Goal: Information Seeking & Learning: Understand process/instructions

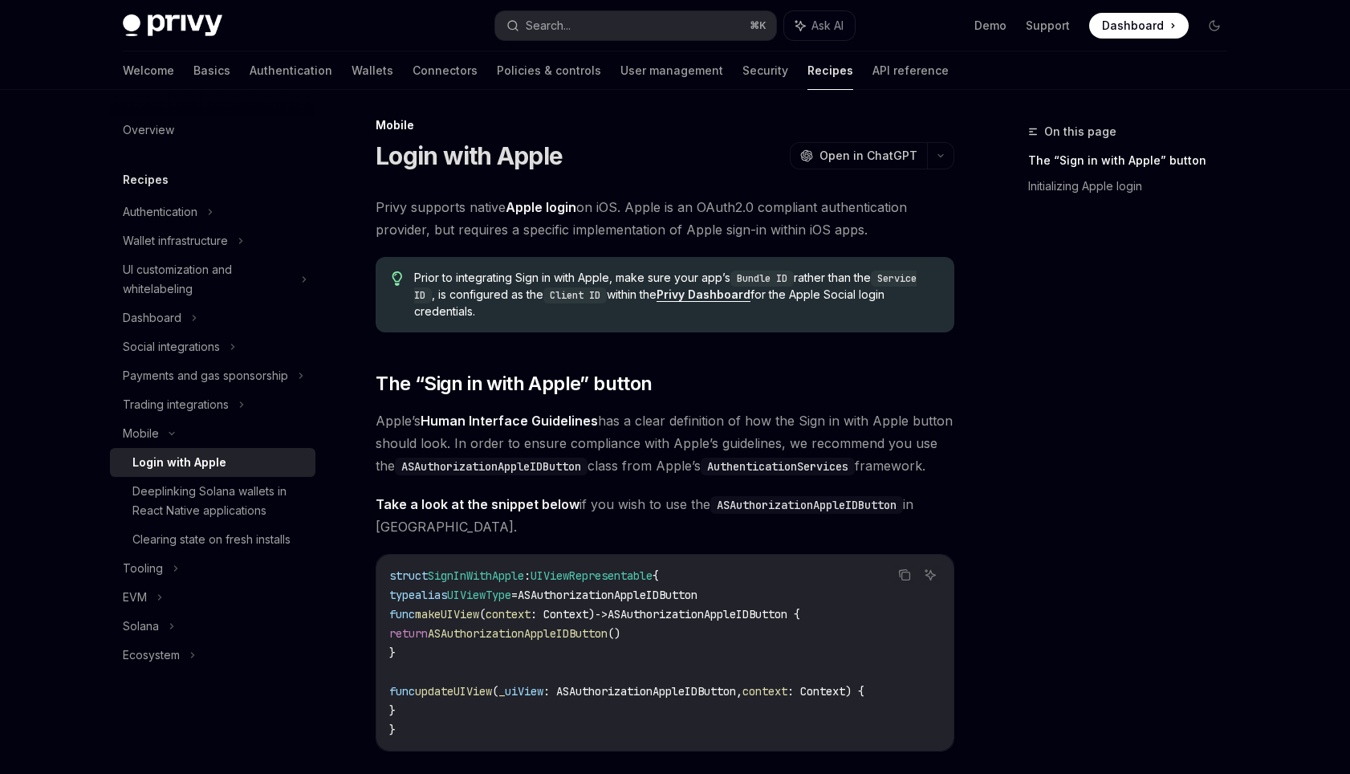
scroll to position [26, 0]
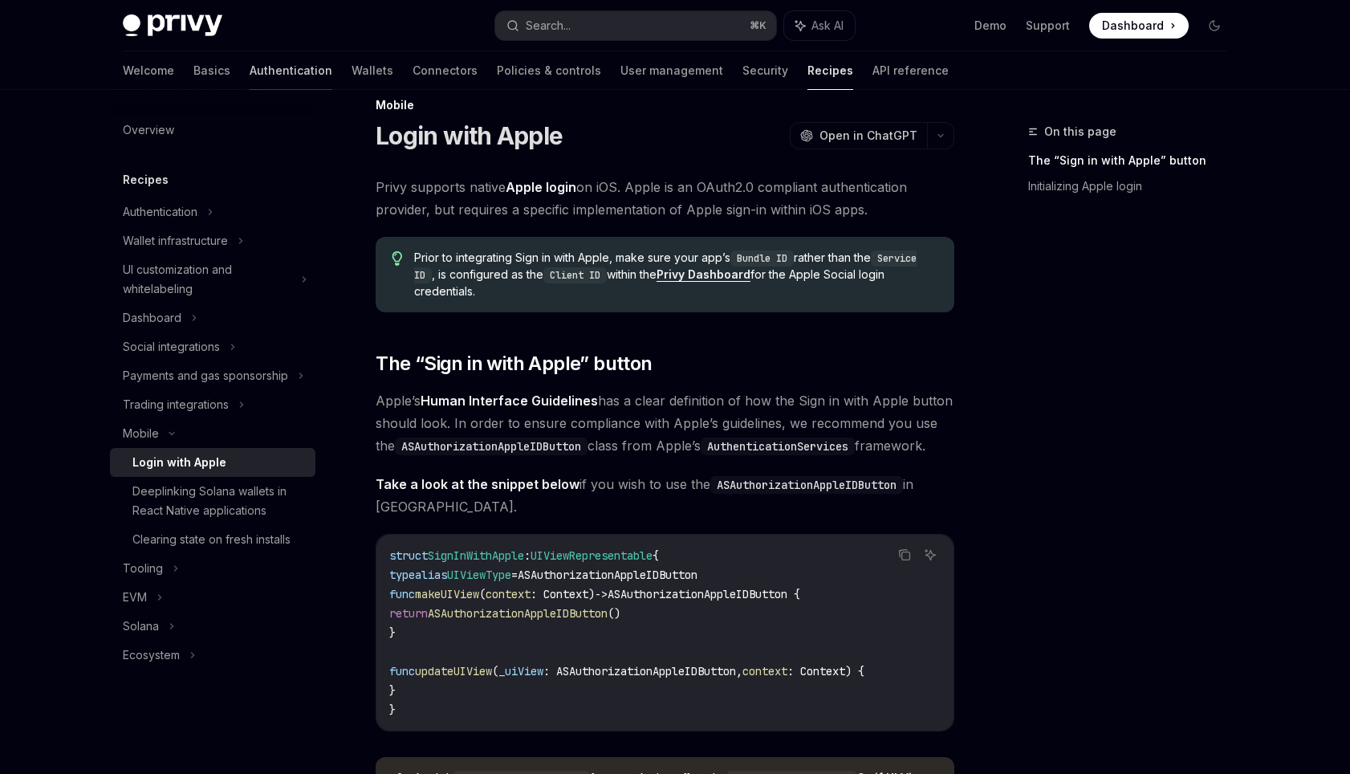
click at [250, 74] on link "Authentication" at bounding box center [291, 70] width 83 height 39
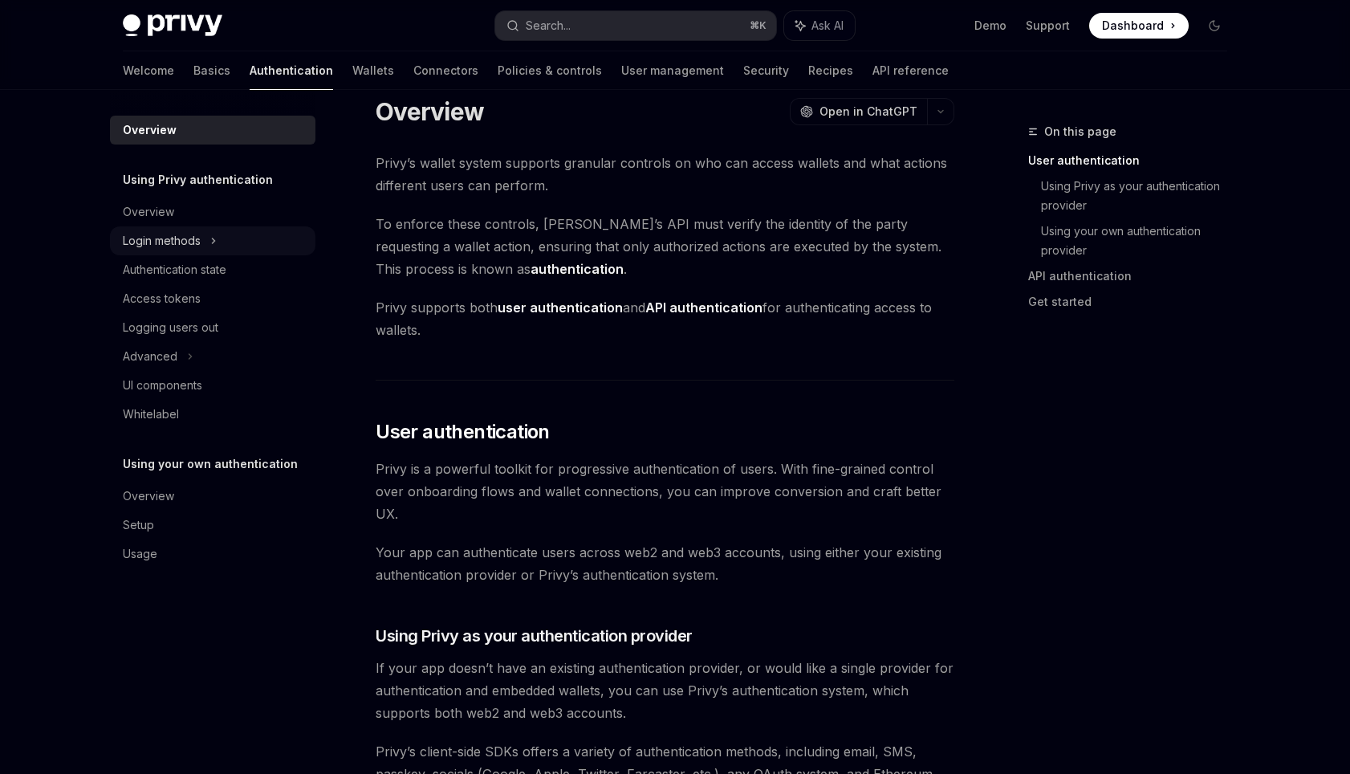
click at [206, 234] on div "Login methods" at bounding box center [213, 240] width 206 height 29
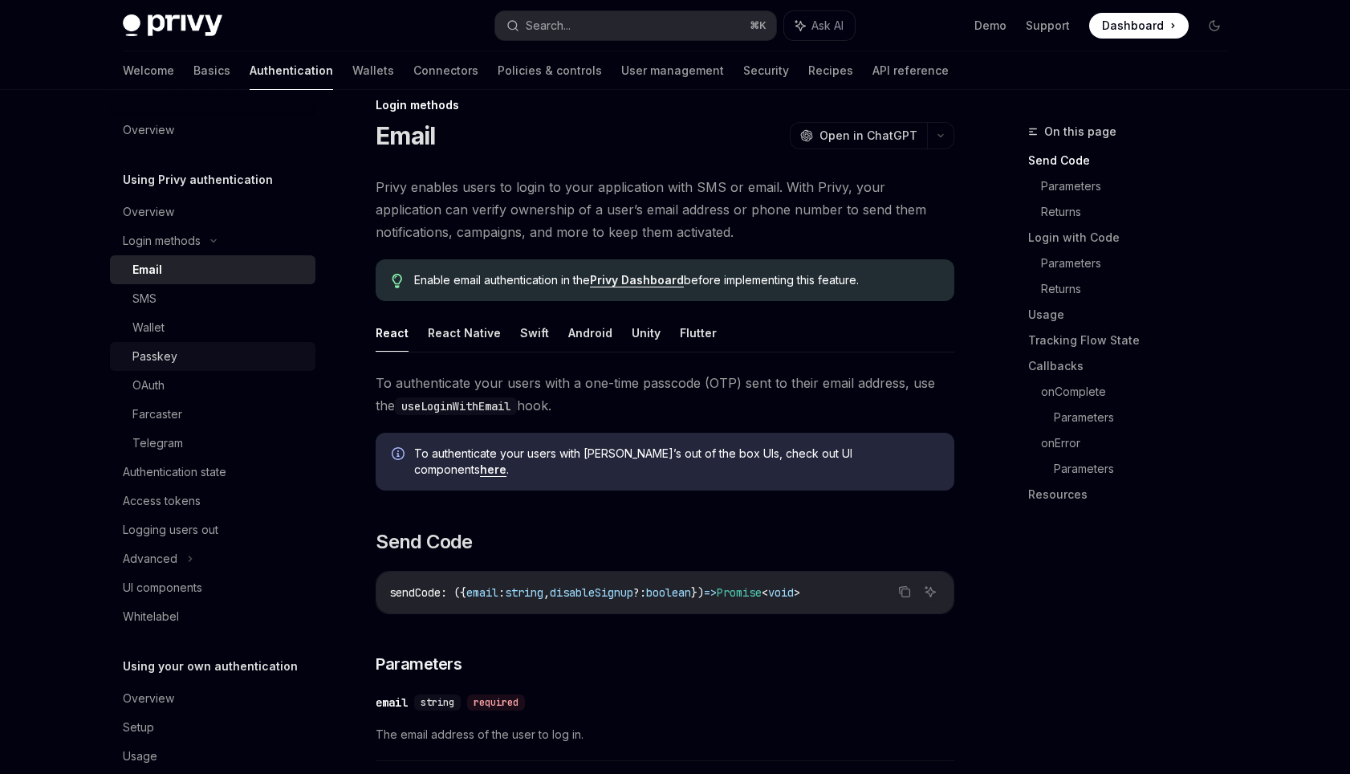
click at [193, 355] on div "Passkey" at bounding box center [218, 356] width 173 height 19
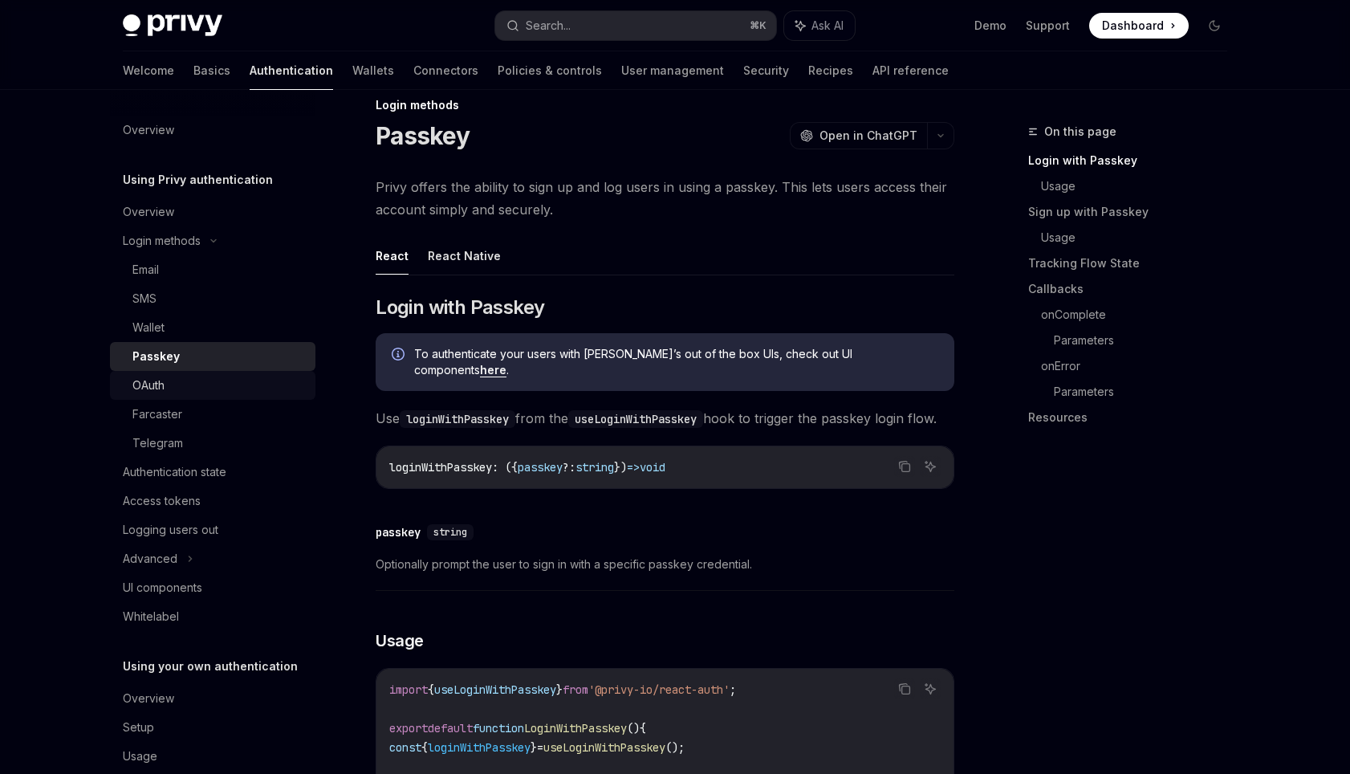
click at [170, 390] on div "OAuth" at bounding box center [218, 385] width 173 height 19
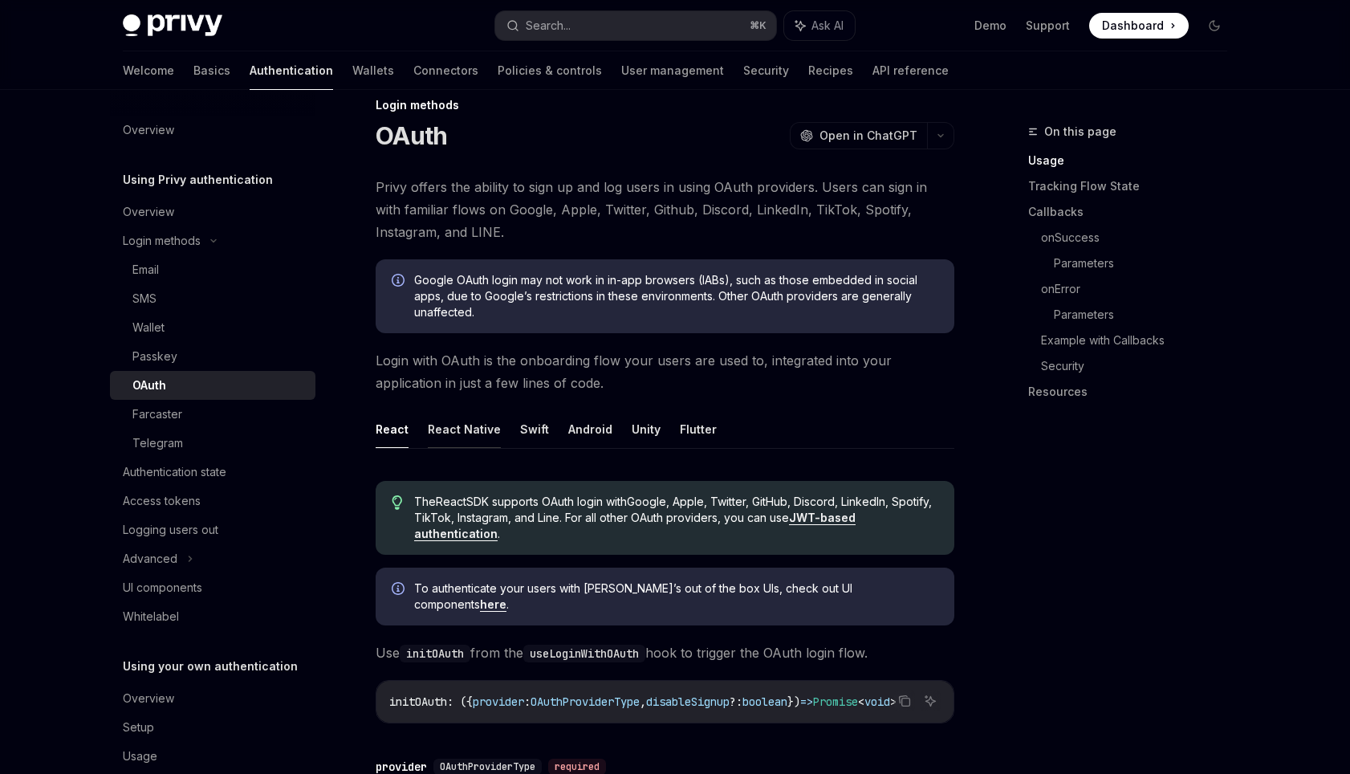
click at [492, 423] on button "React Native" at bounding box center [464, 429] width 73 height 38
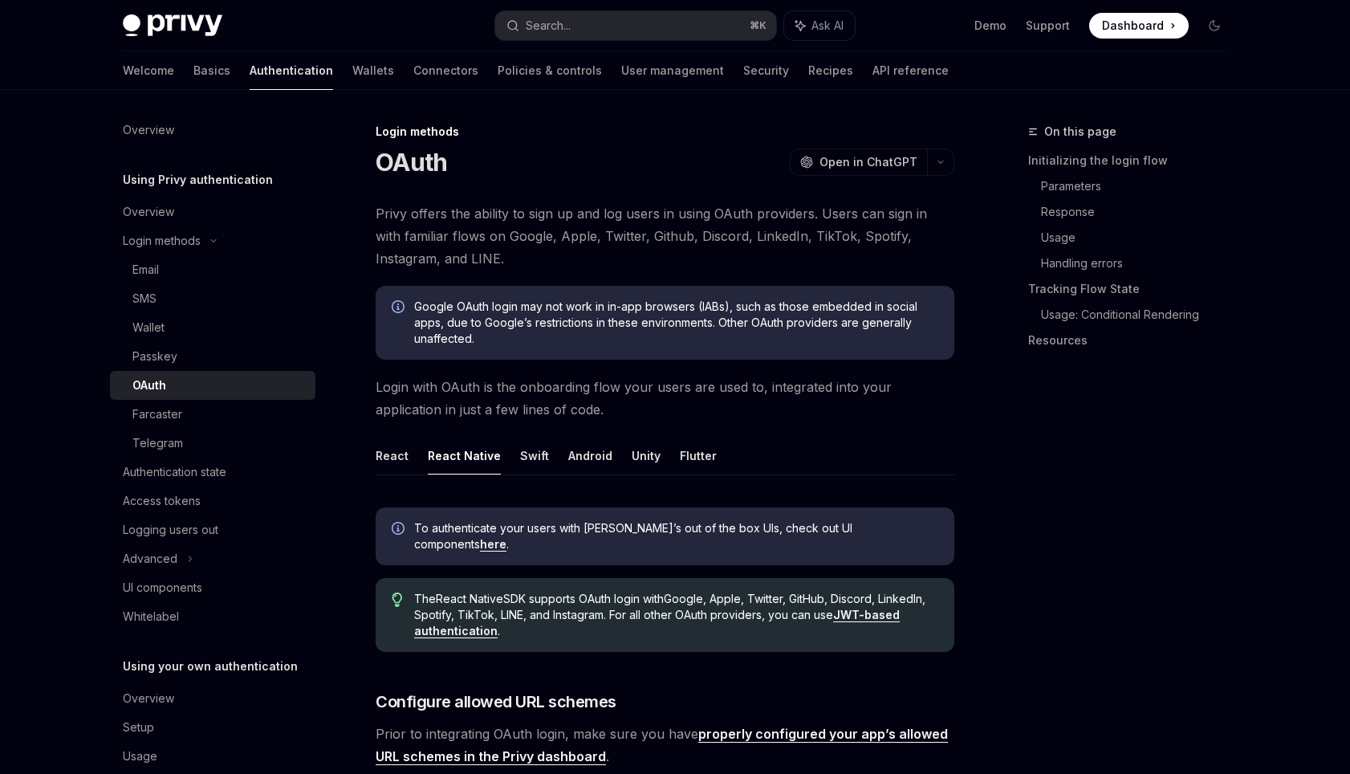
scroll to position [749, 0]
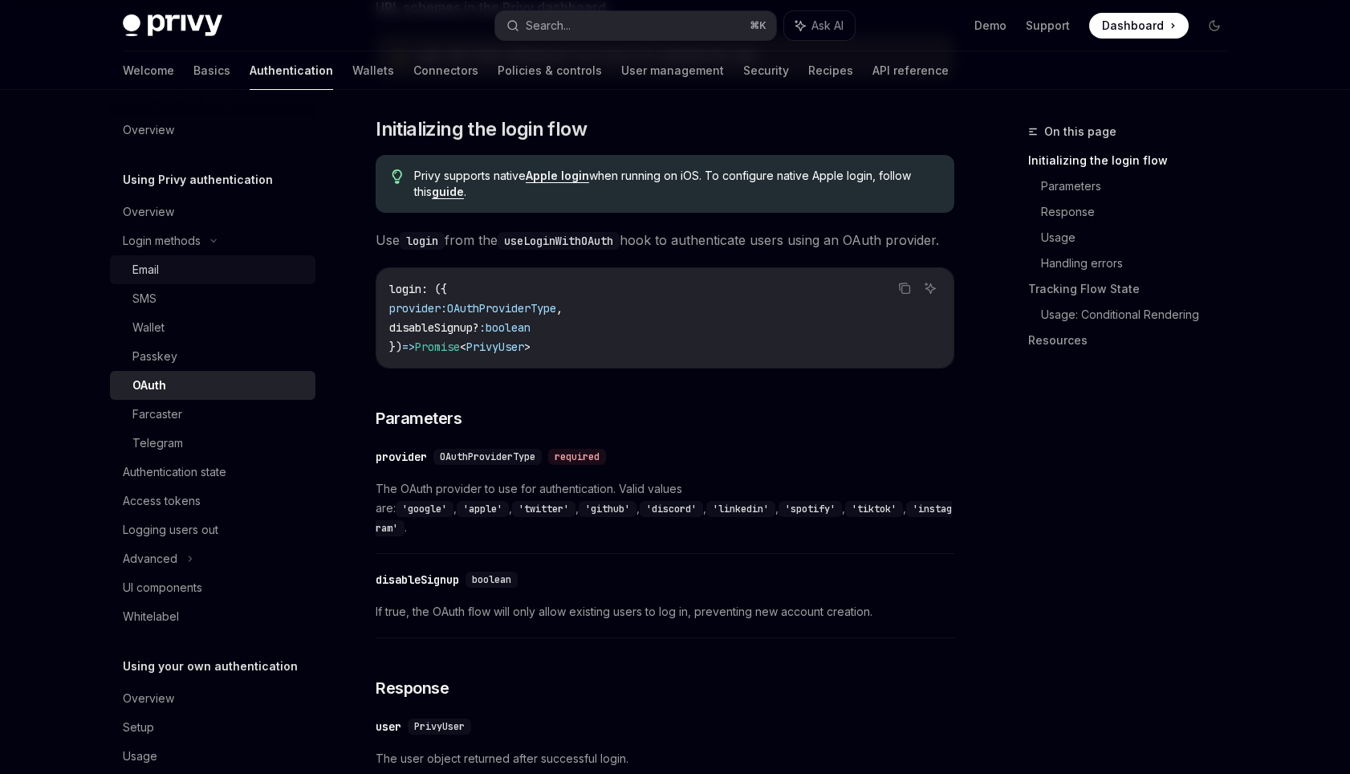
click at [182, 269] on div "Email" at bounding box center [218, 269] width 173 height 19
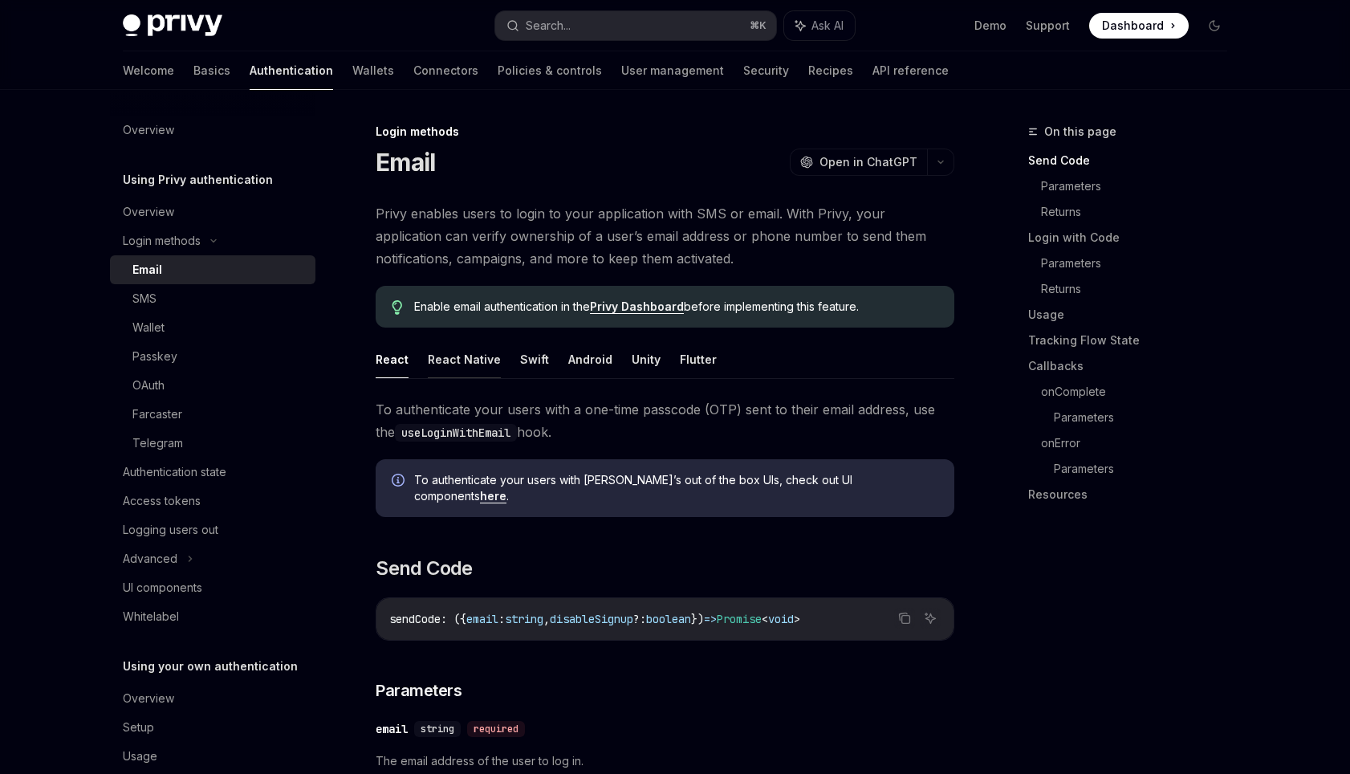
click at [439, 364] on button "React Native" at bounding box center [464, 359] width 73 height 38
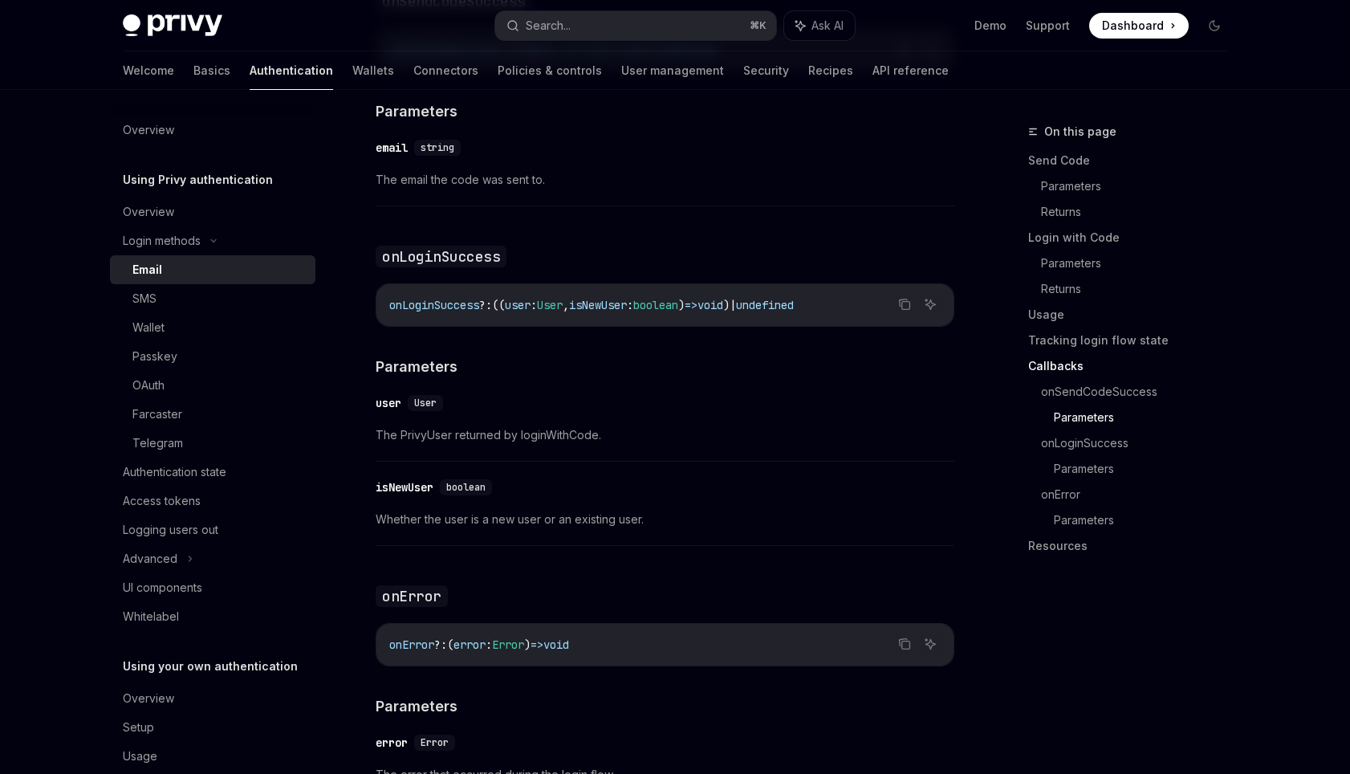
scroll to position [3102, 0]
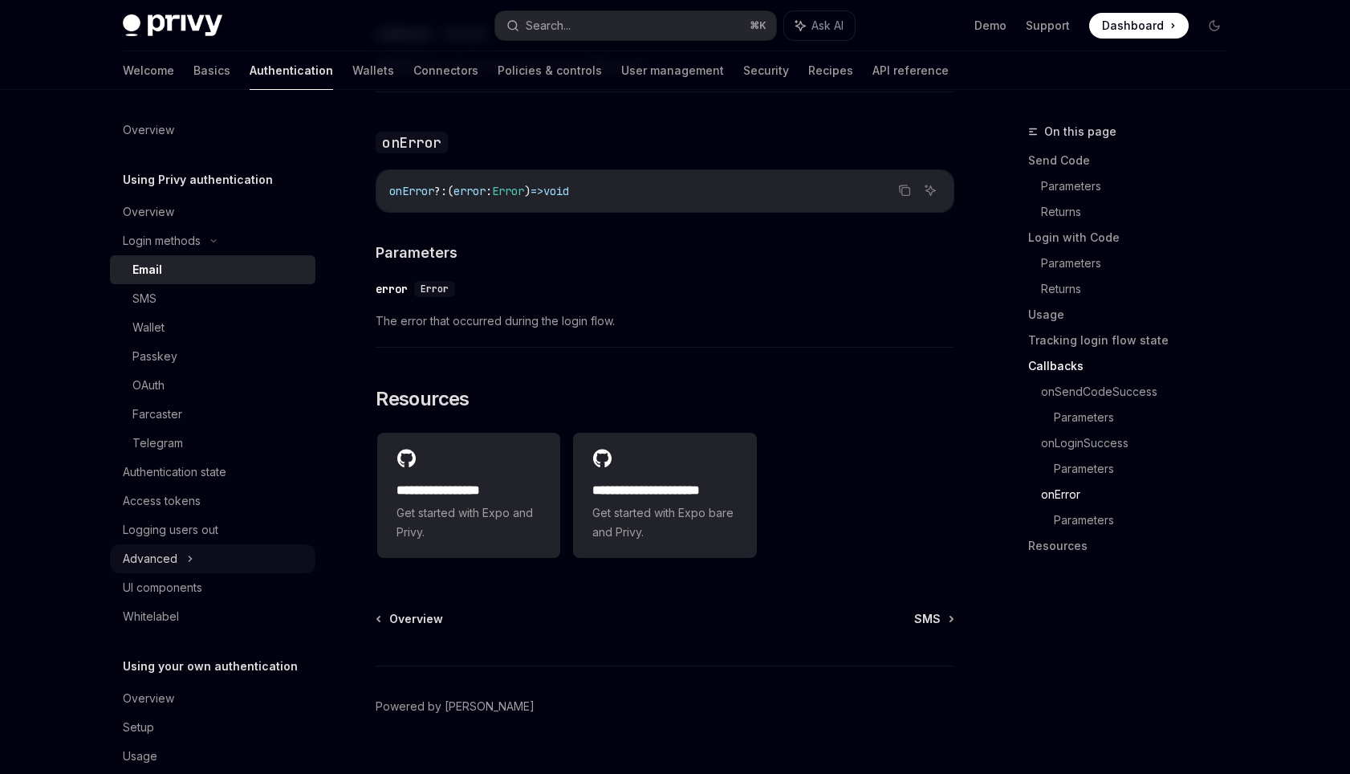
click at [189, 553] on icon at bounding box center [190, 558] width 6 height 19
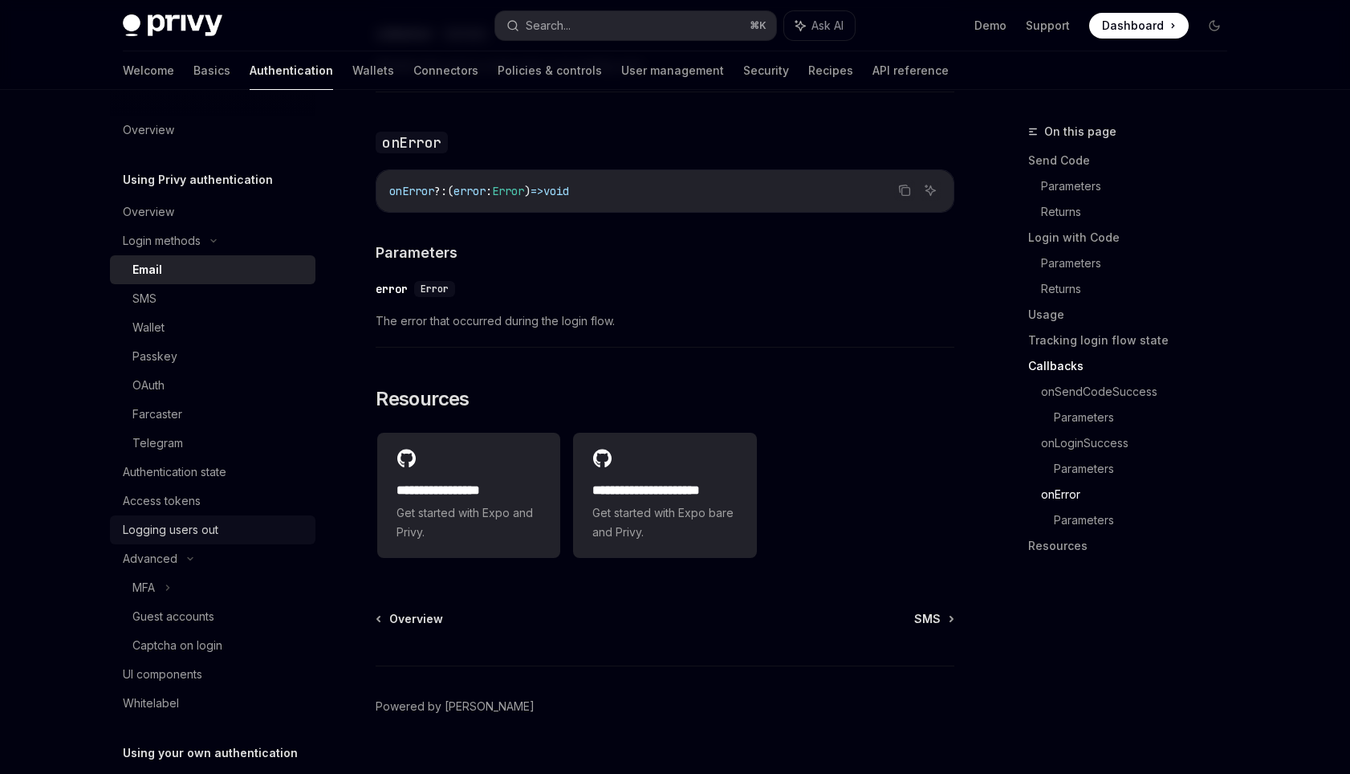
scroll to position [18, 0]
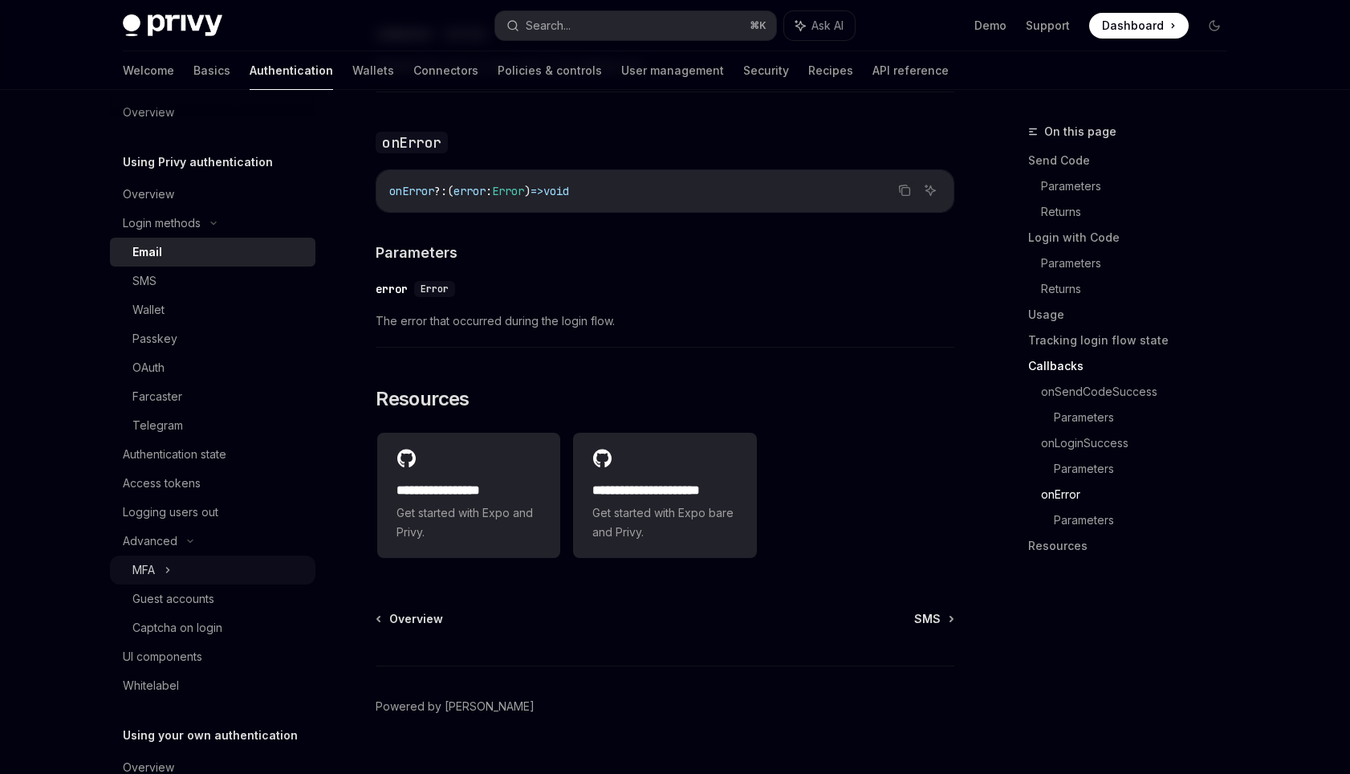
click at [173, 565] on div "MFA" at bounding box center [213, 570] width 206 height 29
type textarea "*"
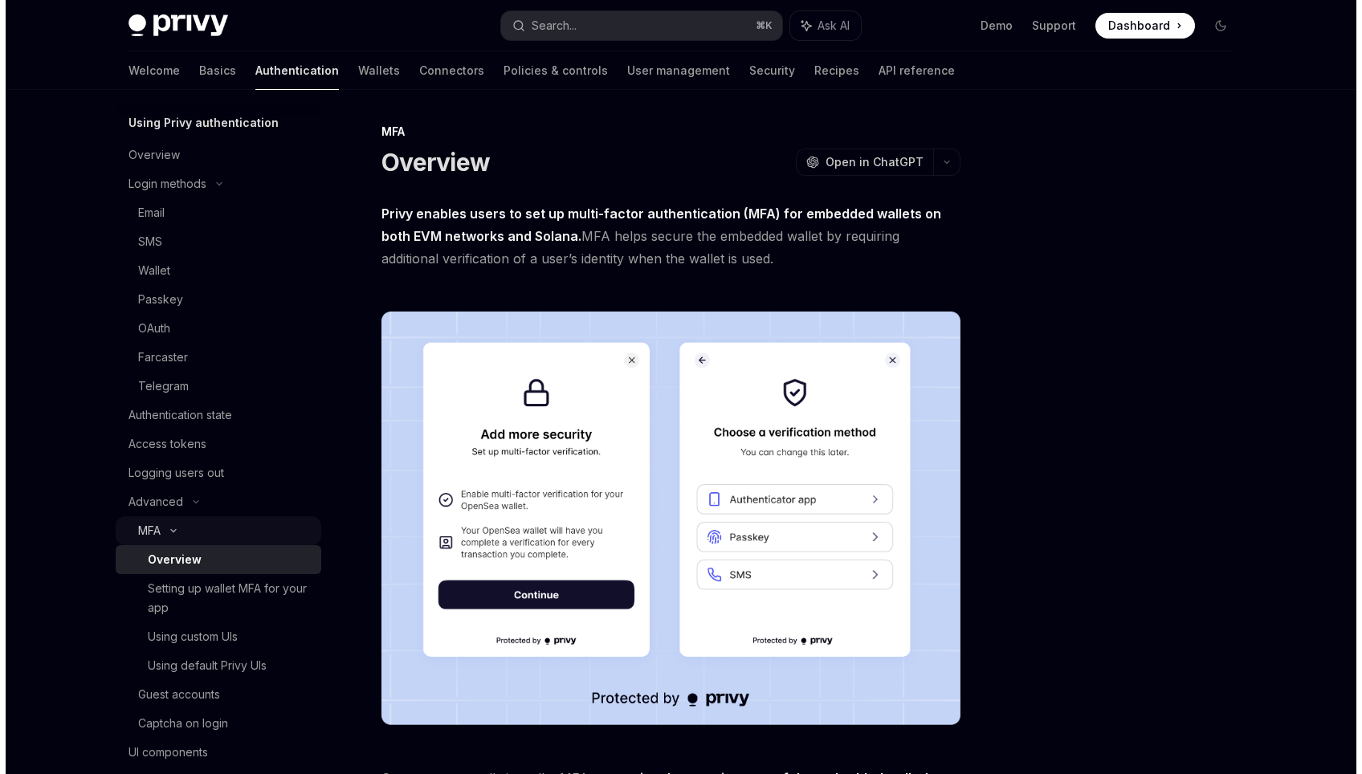
scroll to position [180, 0]
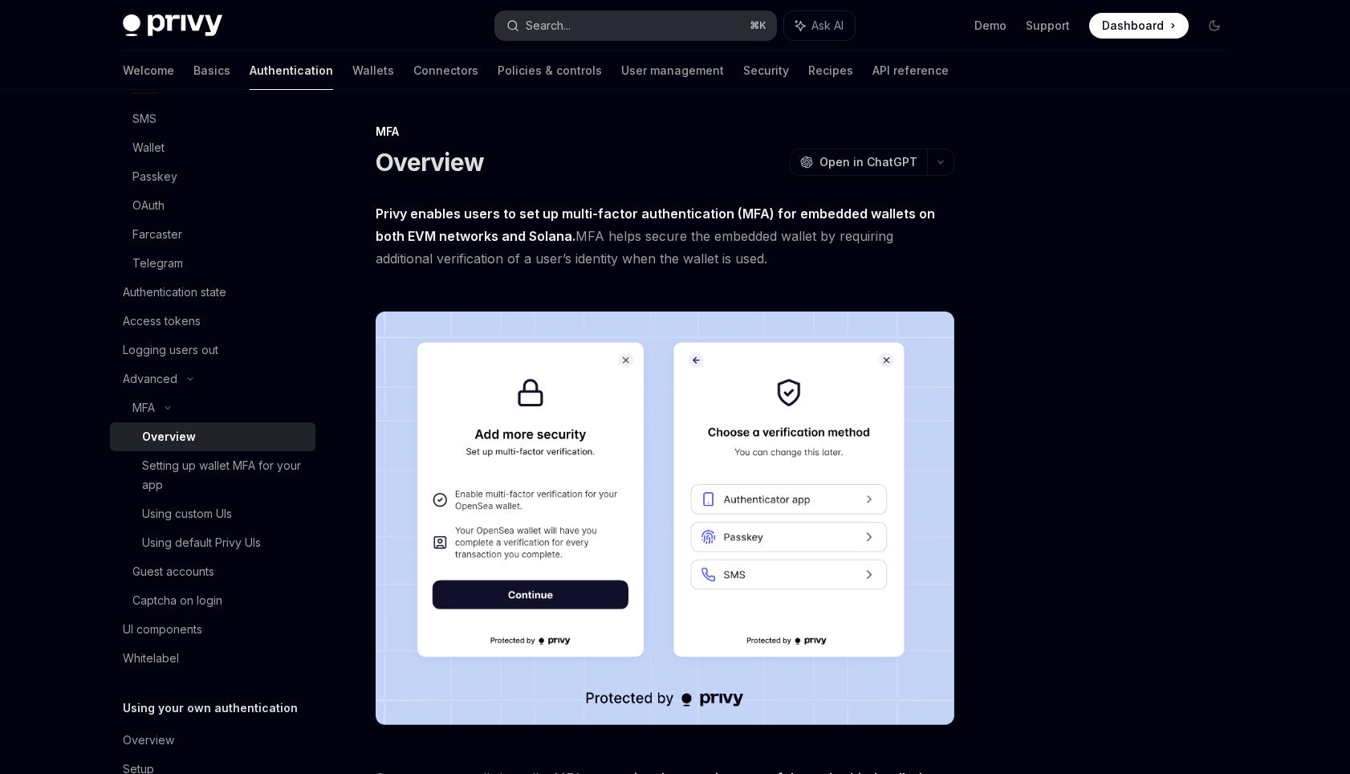
click at [671, 24] on button "Search... ⌘ K" at bounding box center [635, 25] width 281 height 29
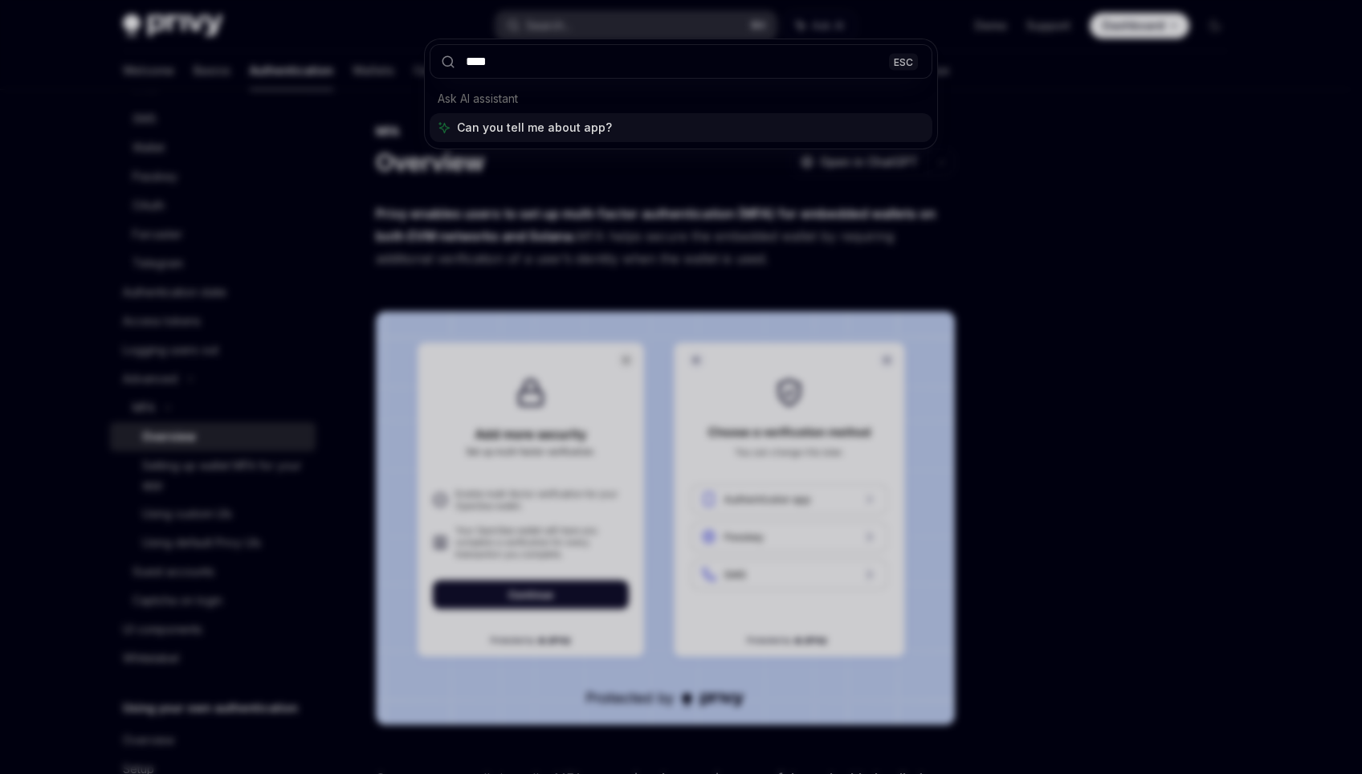
type input "*****"
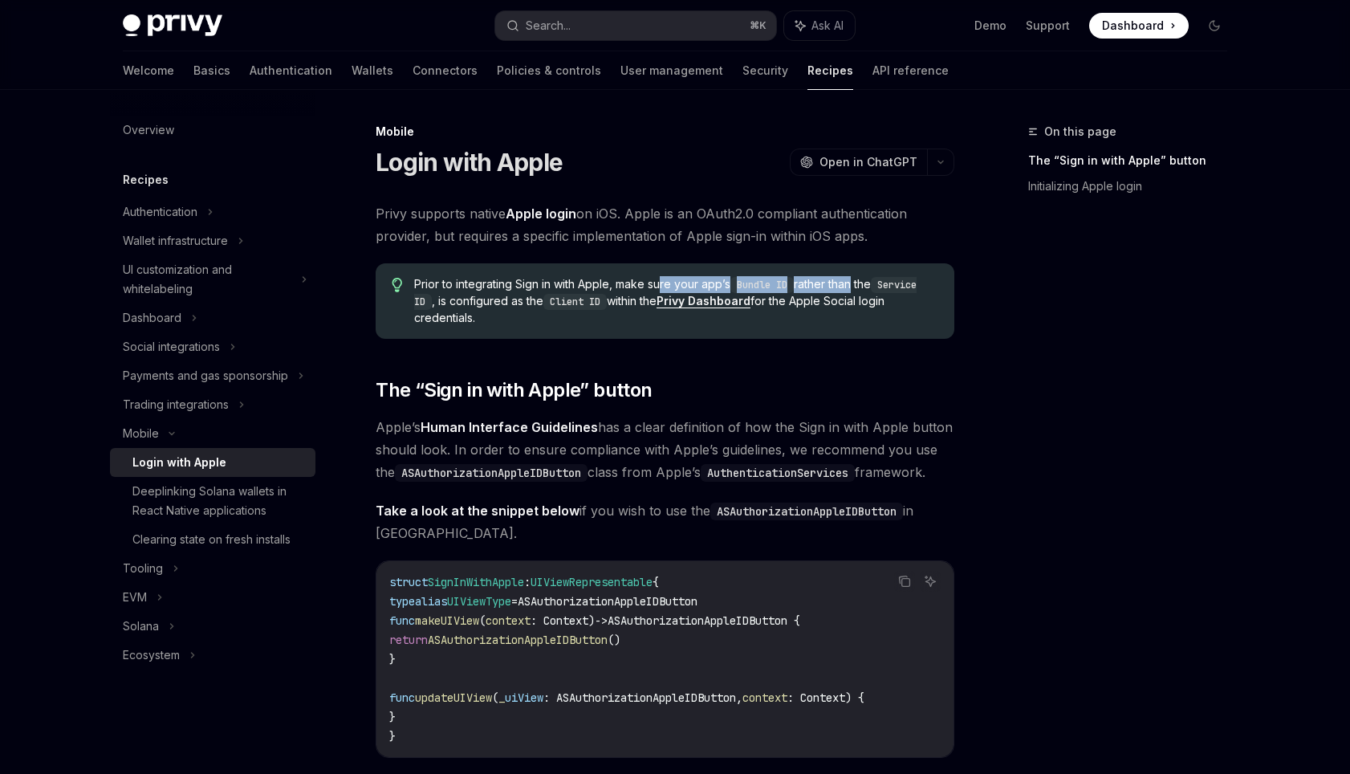
drag, startPoint x: 661, startPoint y: 282, endPoint x: 857, endPoint y: 287, distance: 196.0
click at [857, 287] on span "Prior to integrating Sign in with Apple, make sure your app’s Bundle ID rather …" at bounding box center [676, 301] width 524 height 50
click at [849, 289] on span "Prior to integrating Sign in with Apple, make sure your app’s Bundle ID rather …" at bounding box center [676, 301] width 524 height 50
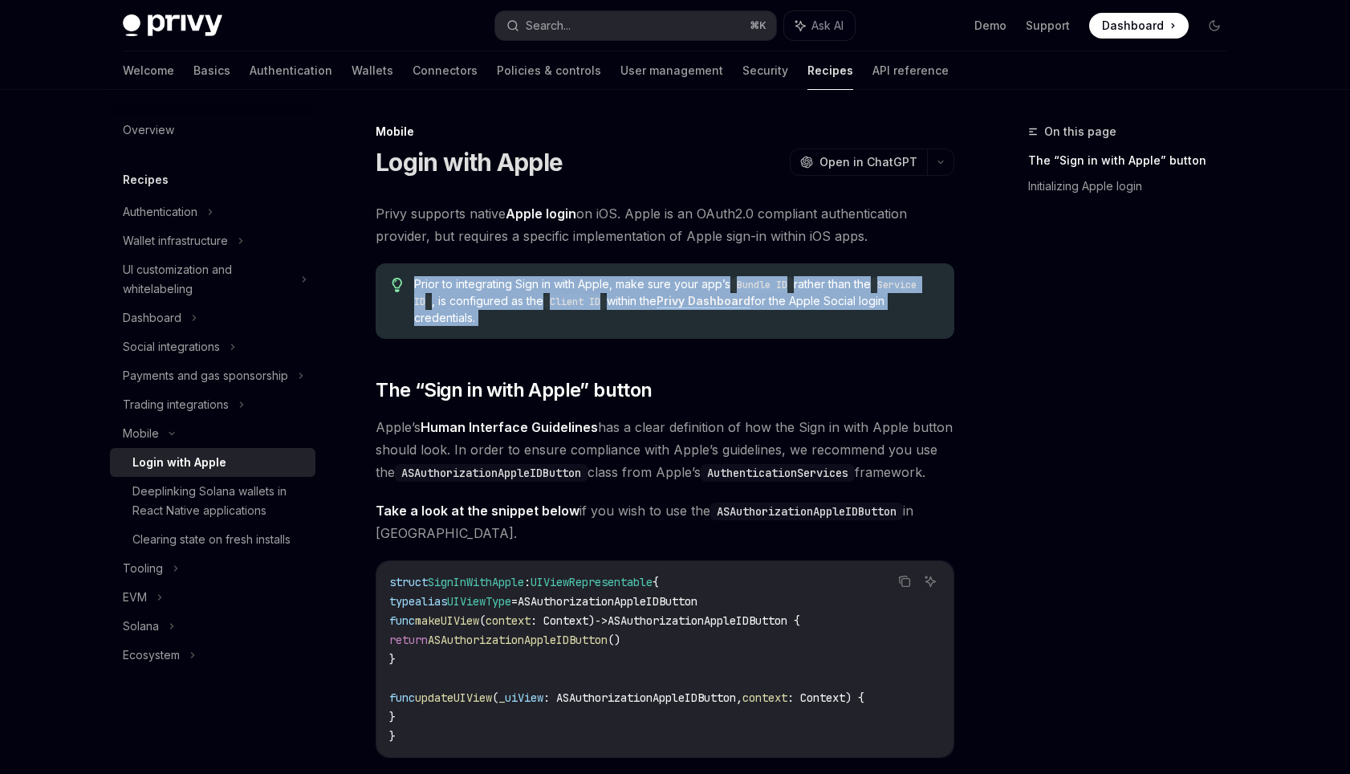
click at [849, 289] on span "Prior to integrating Sign in with Apple, make sure your app’s Bundle ID rather …" at bounding box center [676, 301] width 524 height 50
click at [837, 300] on span "Prior to integrating Sign in with Apple, make sure your app’s Bundle ID rather …" at bounding box center [676, 301] width 524 height 50
click at [825, 324] on span "Prior to integrating Sign in with Apple, make sure your app’s Bundle ID rather …" at bounding box center [676, 301] width 524 height 50
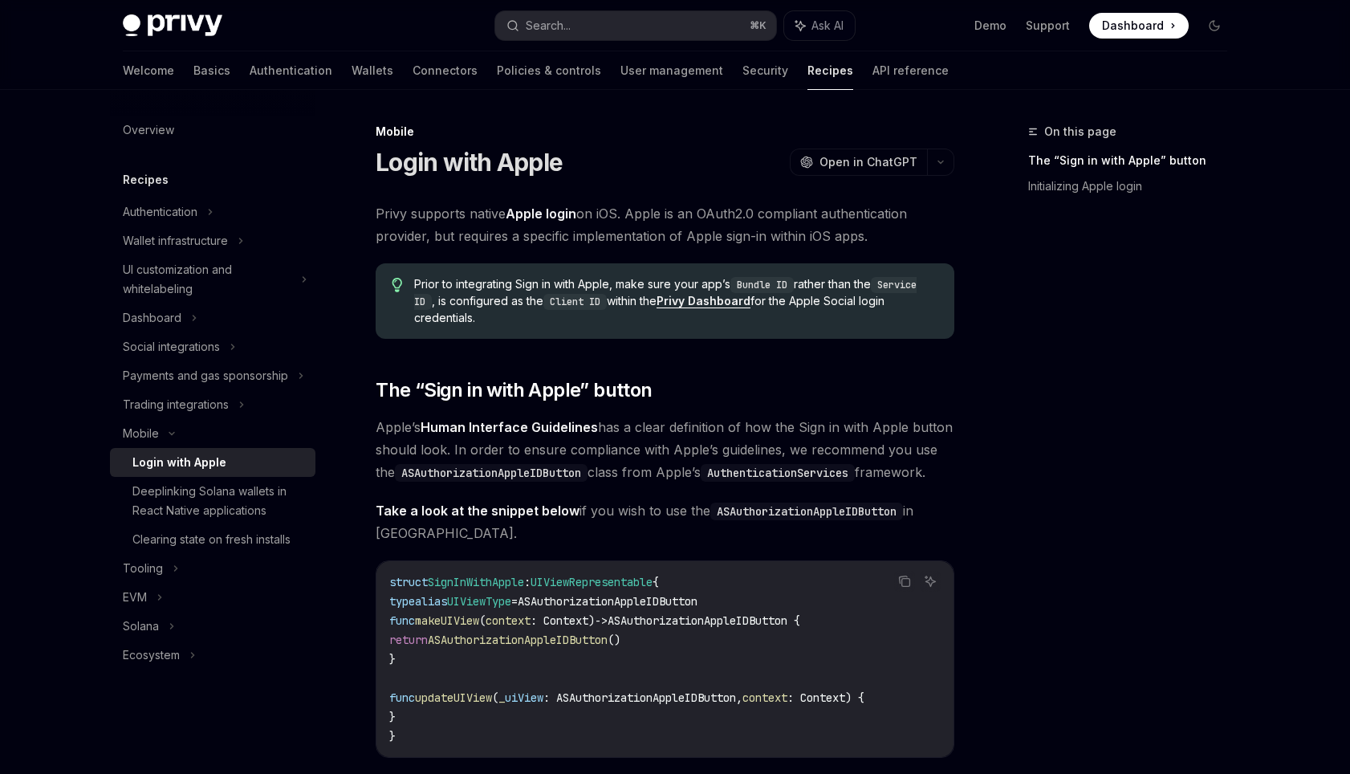
click at [748, 305] on link "Privy Dashboard" at bounding box center [704, 301] width 94 height 14
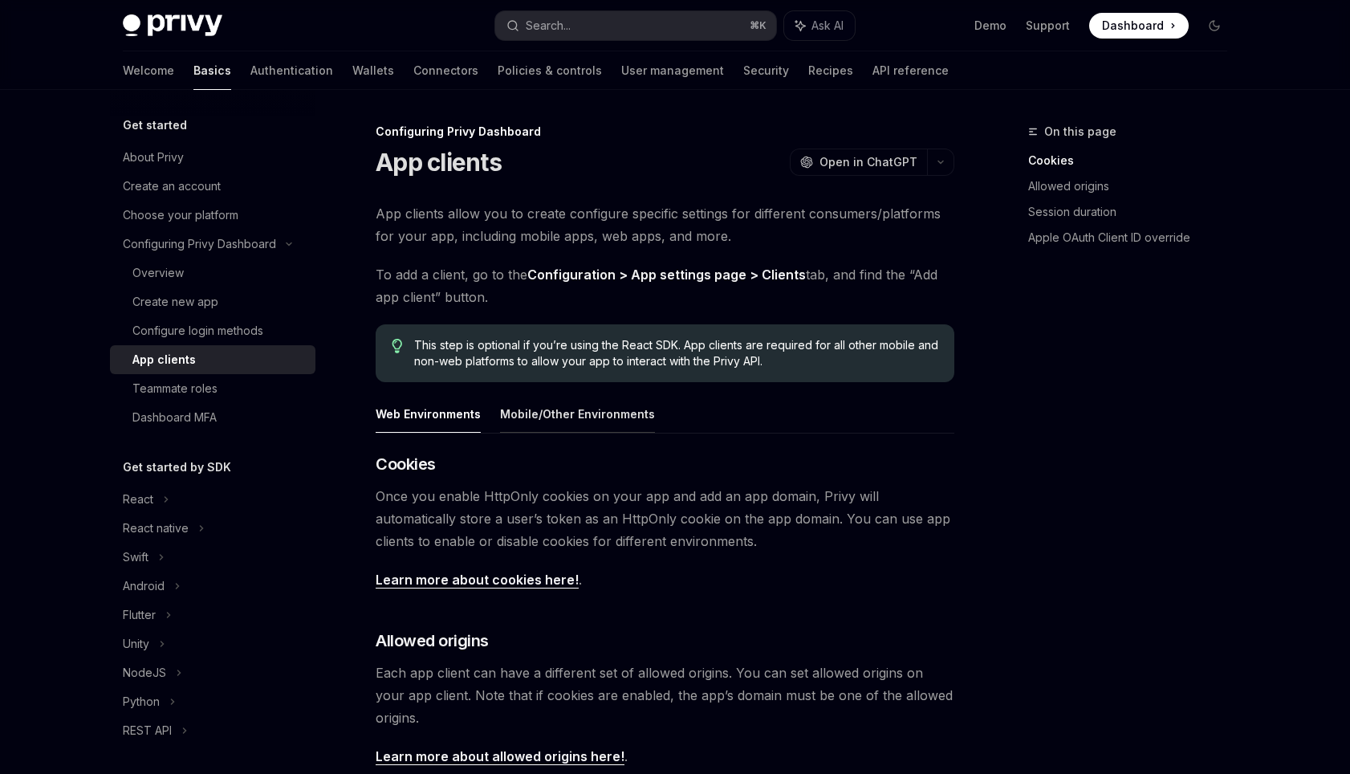
click at [606, 417] on button "Mobile/Other Environments" at bounding box center [577, 414] width 155 height 38
type textarea "*"
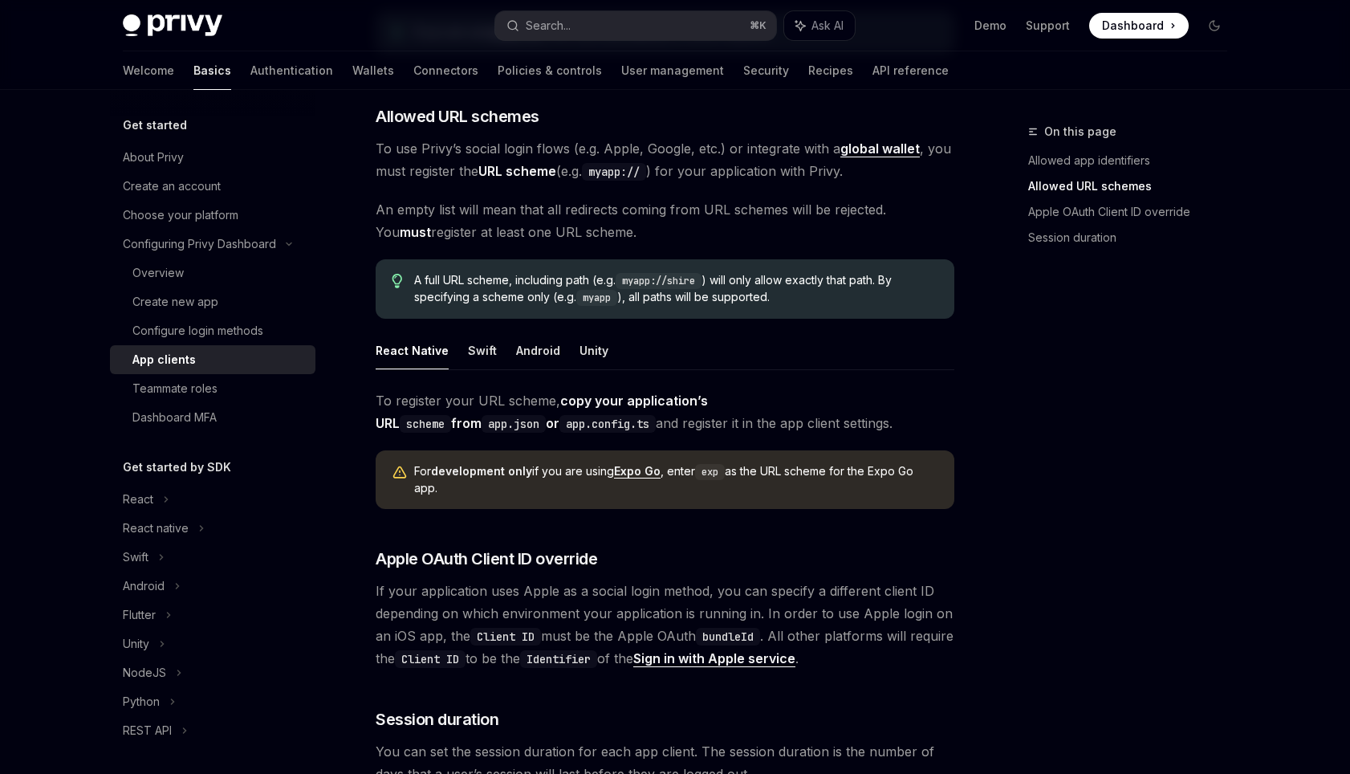
scroll to position [1131, 0]
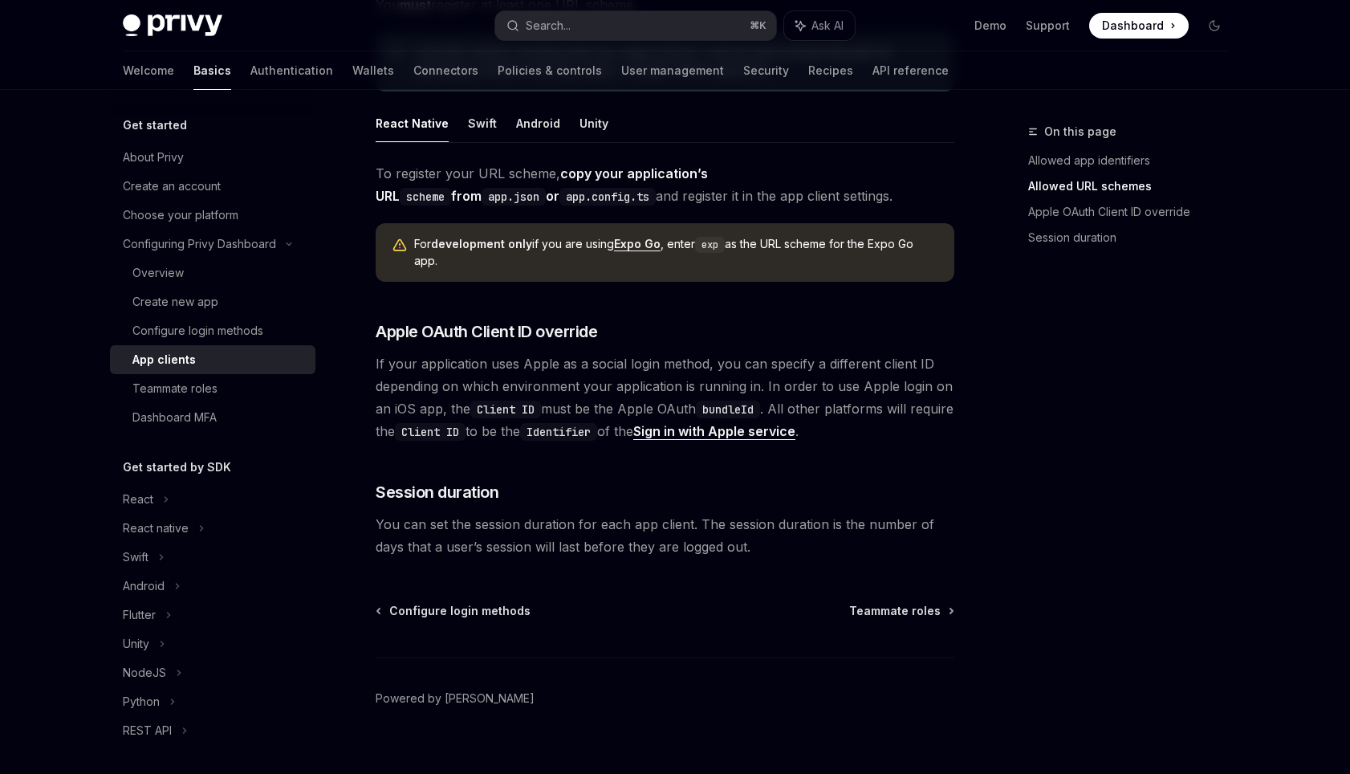
click at [760, 423] on link "Sign in with Apple service" at bounding box center [714, 431] width 162 height 17
